Goal: Information Seeking & Learning: Find specific fact

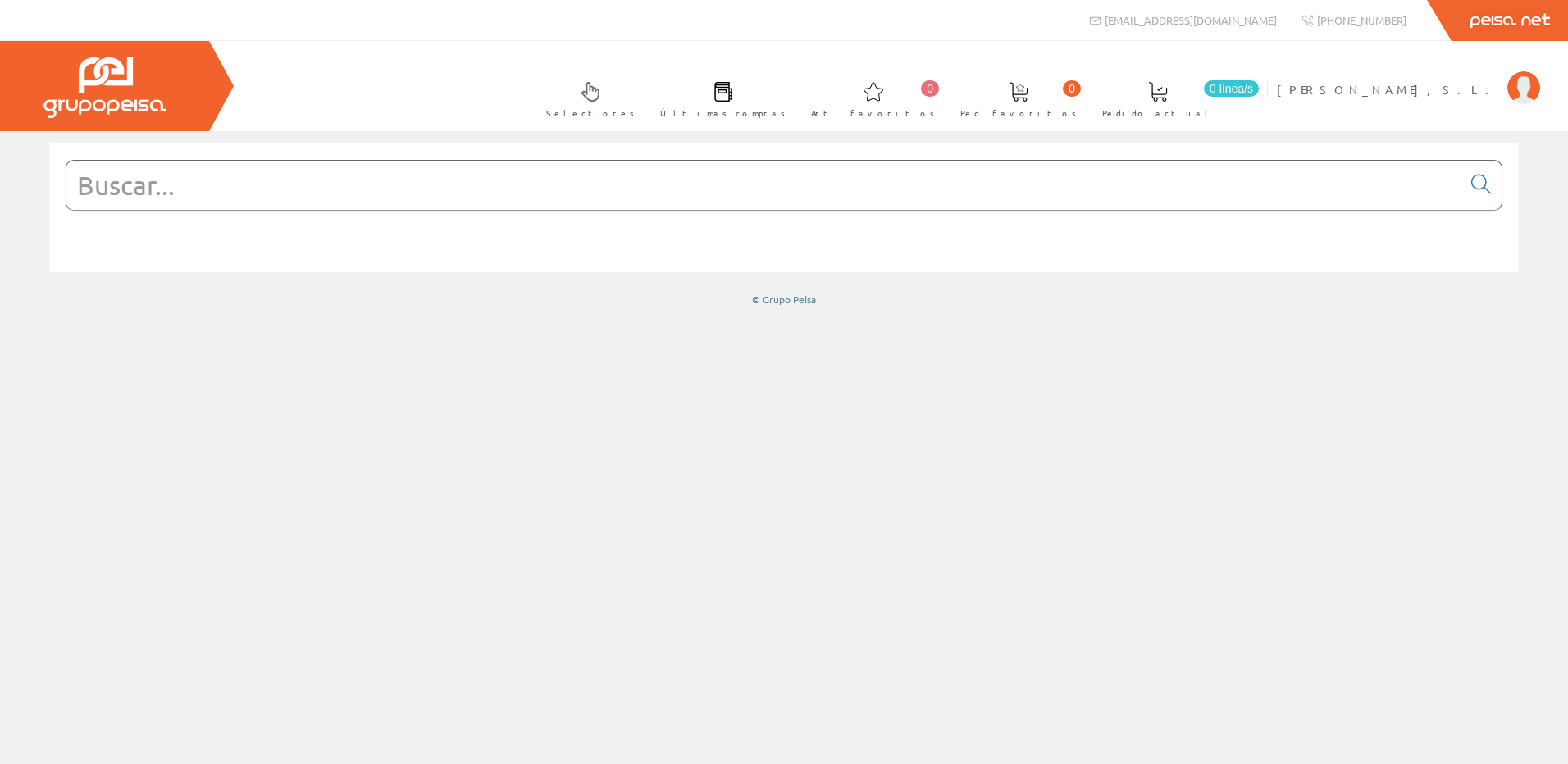
click at [192, 180] on input "text" at bounding box center [763, 185] width 1394 height 49
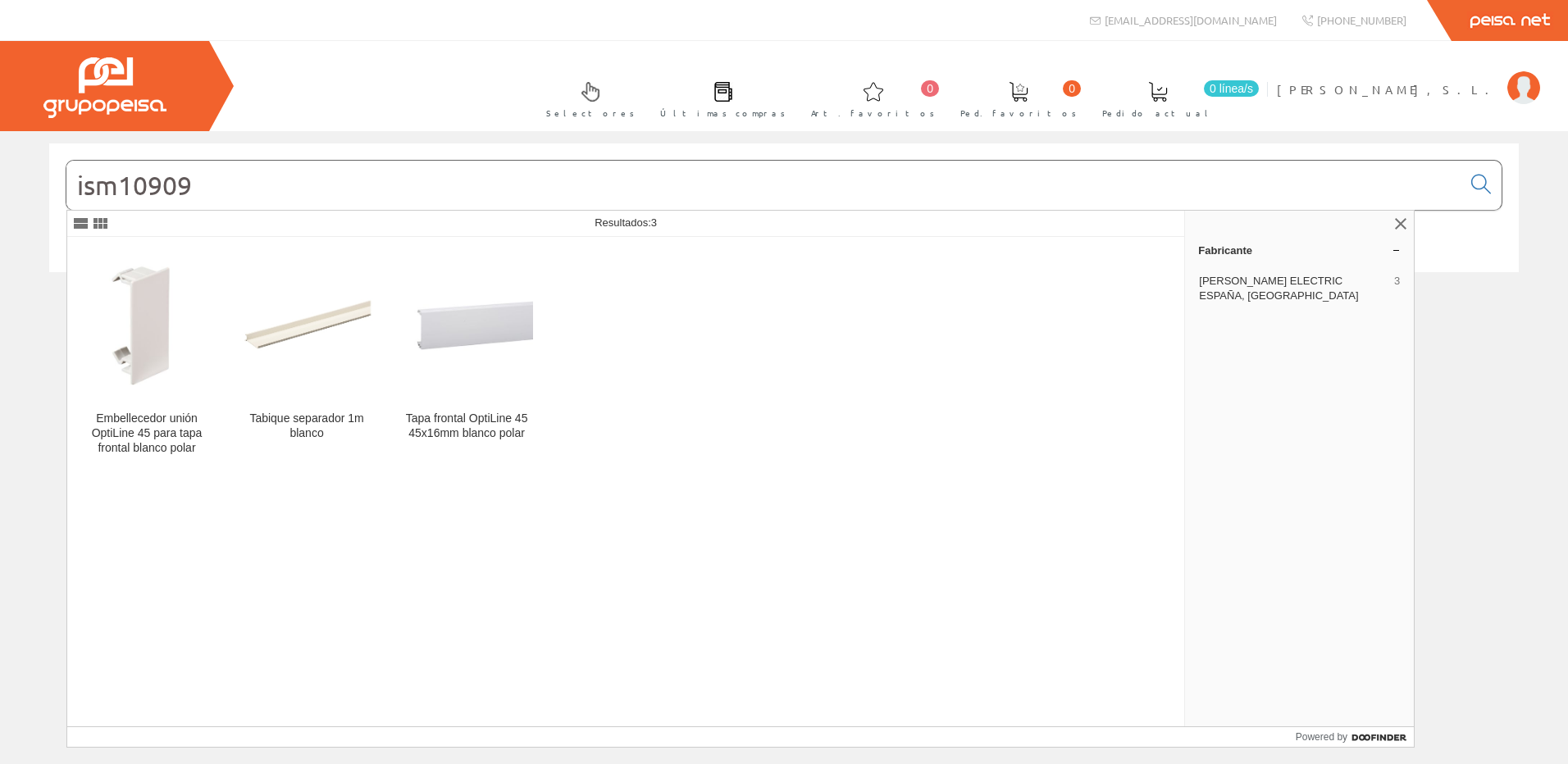
type input "ism10909"
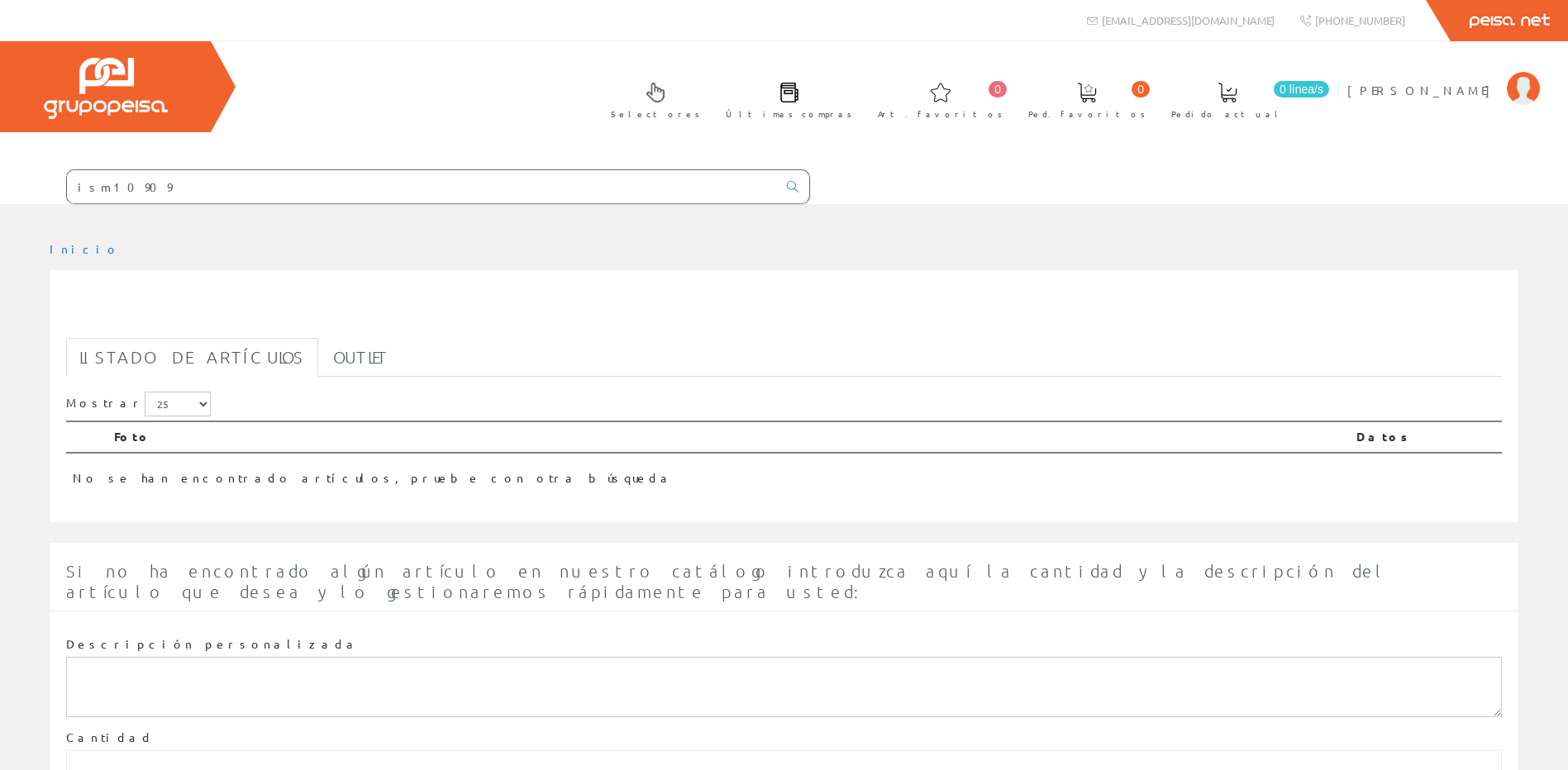
drag, startPoint x: 119, startPoint y: 182, endPoint x: 1205, endPoint y: 418, distance: 1111.3
click at [709, 311] on div "ism10909 Peisa Net 0" at bounding box center [784, 447] width 1568 height 895
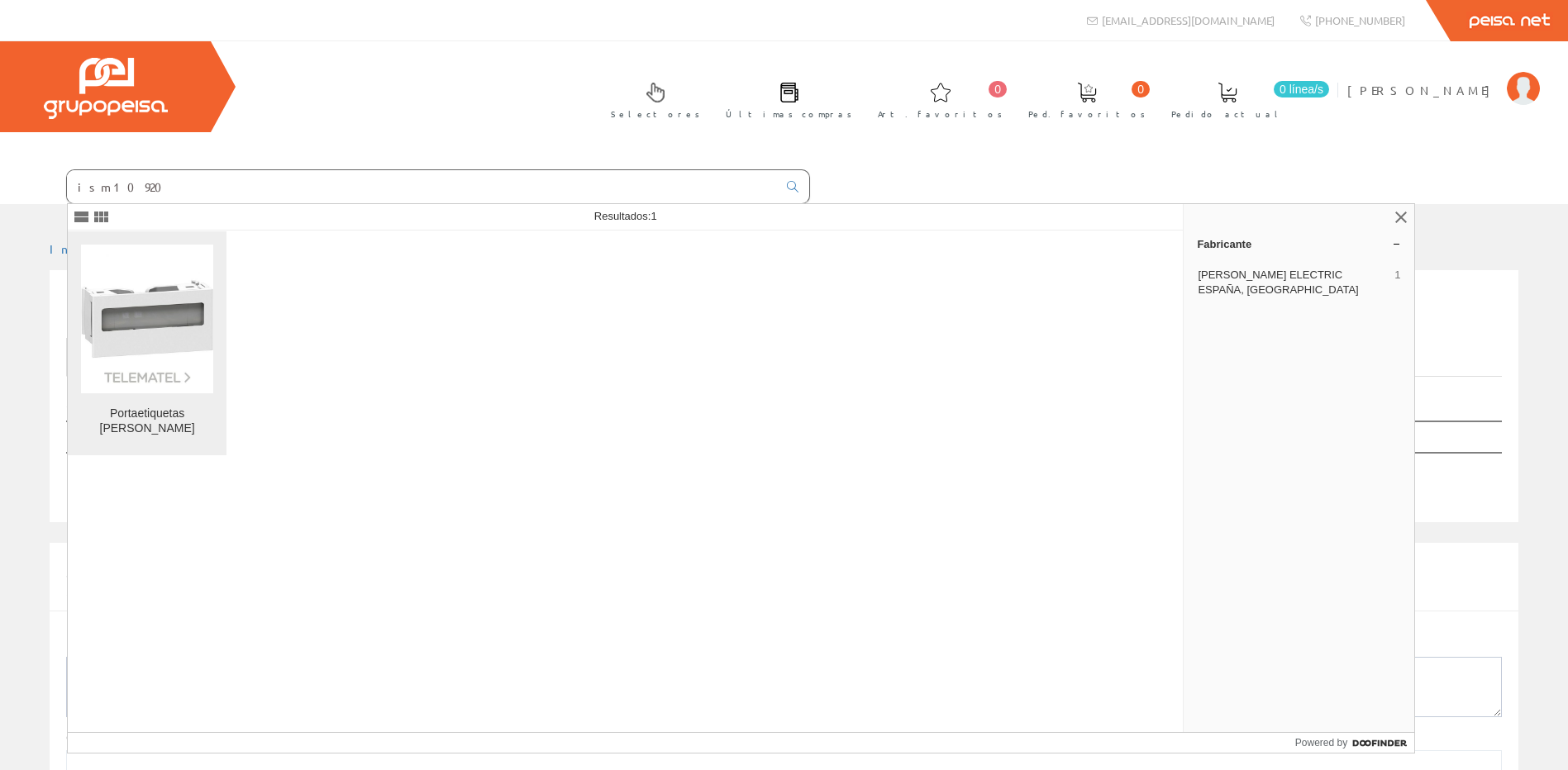
type input "ism10920"
click at [141, 358] on img at bounding box center [147, 319] width 132 height 132
